Goal: Check status: Check status

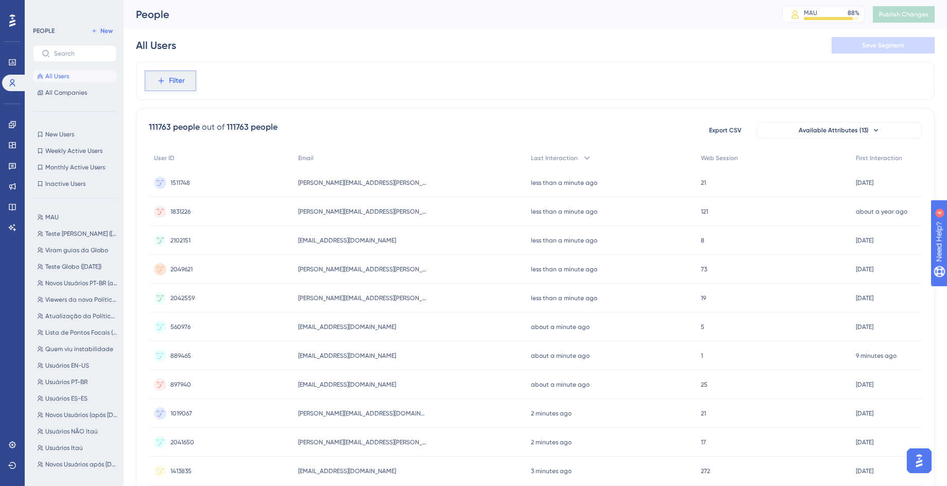
click at [175, 88] on button "Filter" at bounding box center [170, 81] width 51 height 21
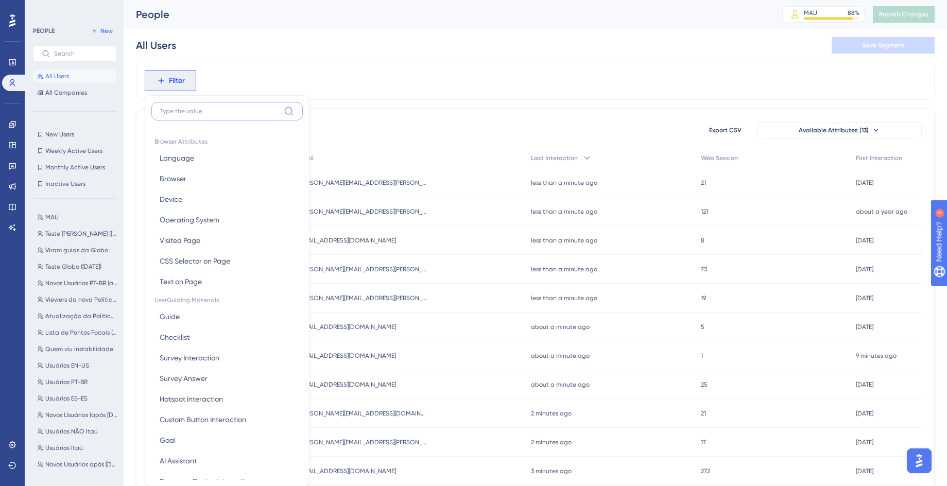
scroll to position [48, 0]
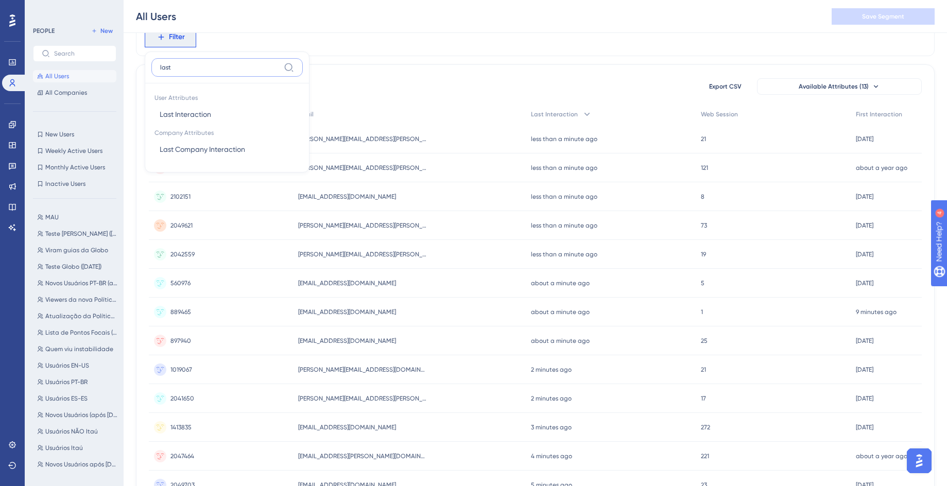
type input "last"
click at [203, 106] on button "Last Interaction Last Interaction" at bounding box center [226, 114] width 151 height 21
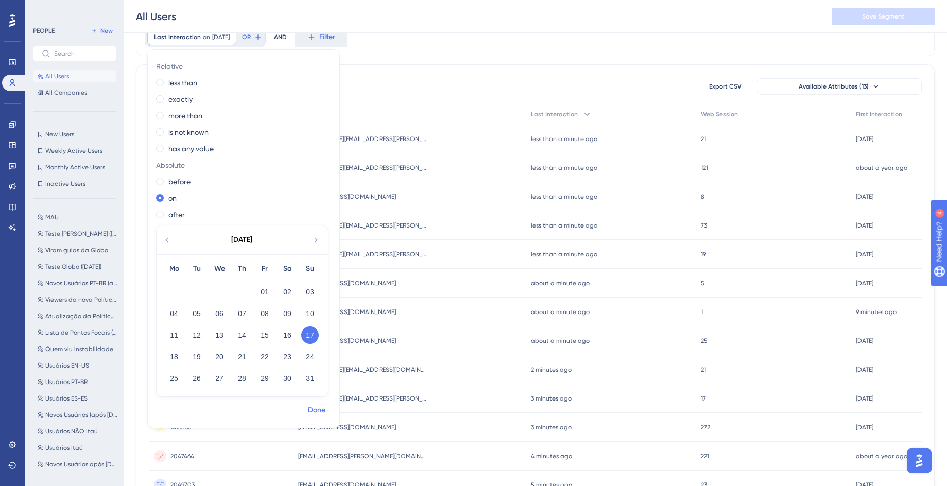
click at [318, 401] on button "Done" at bounding box center [316, 410] width 29 height 19
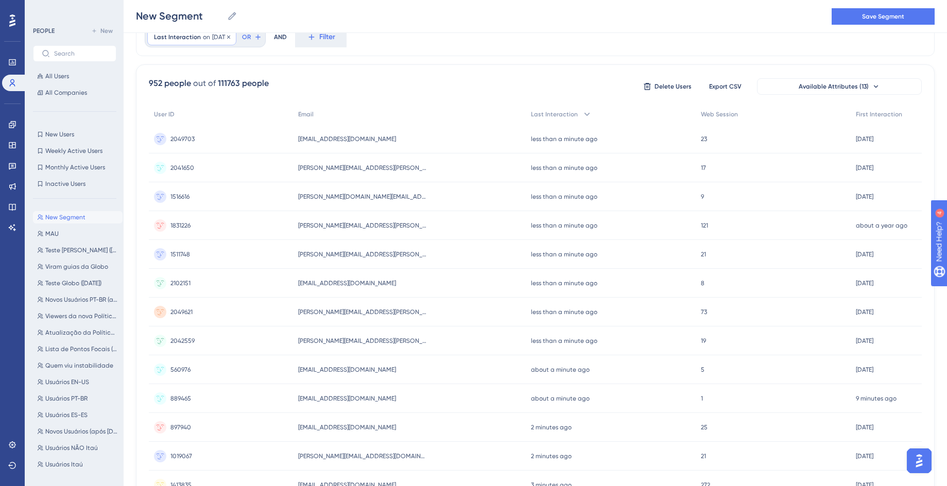
click at [228, 42] on div "Last Interaction on [DATE] [DATE] Remove" at bounding box center [191, 37] width 89 height 16
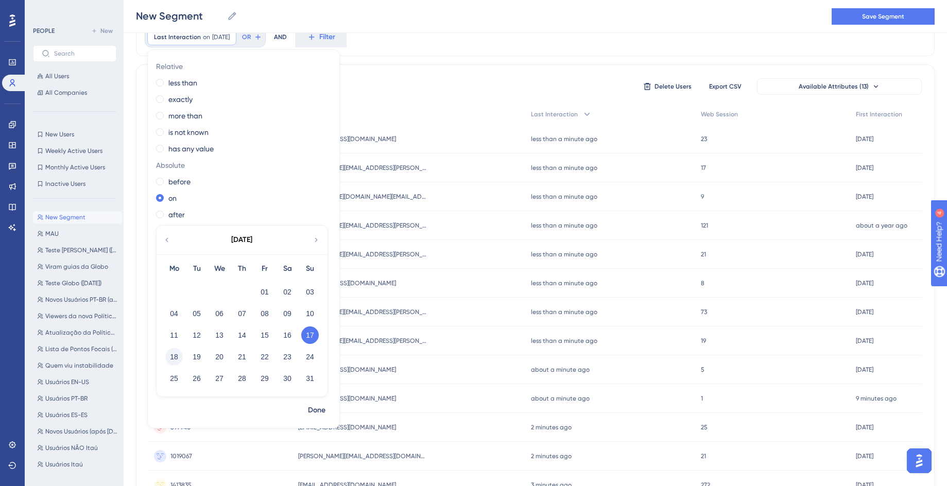
click at [180, 353] on button "18" at bounding box center [174, 357] width 18 height 18
click at [328, 411] on button "Done" at bounding box center [316, 410] width 29 height 19
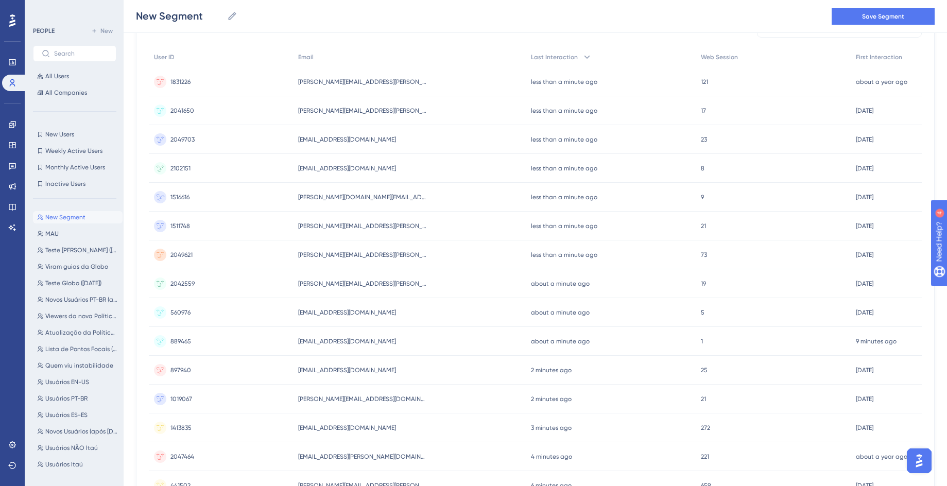
scroll to position [342, 0]
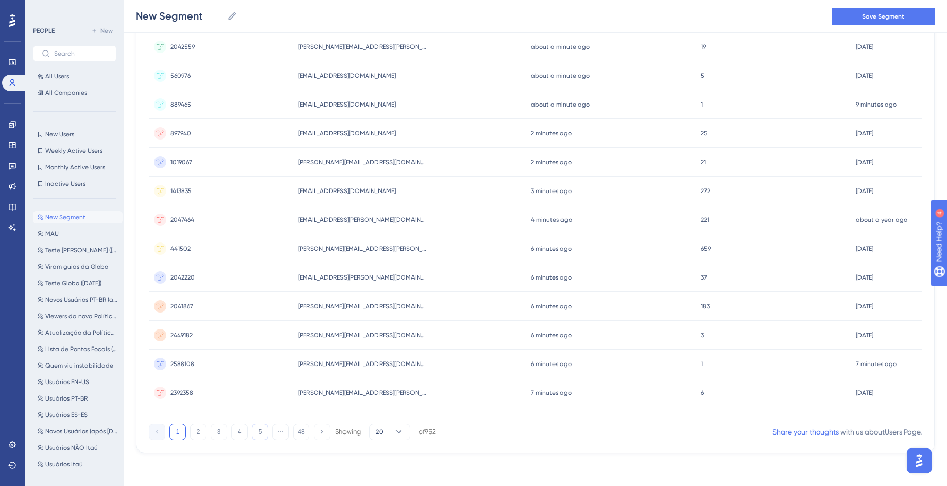
click at [258, 428] on button "5" at bounding box center [260, 432] width 16 height 16
